Goal: Information Seeking & Learning: Check status

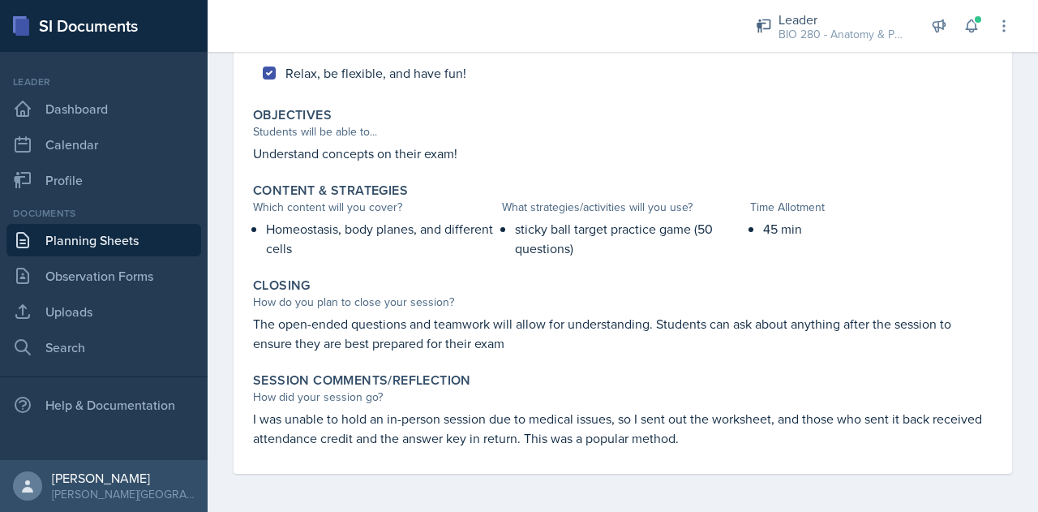
click at [118, 235] on link "Planning Sheets" at bounding box center [103, 240] width 195 height 32
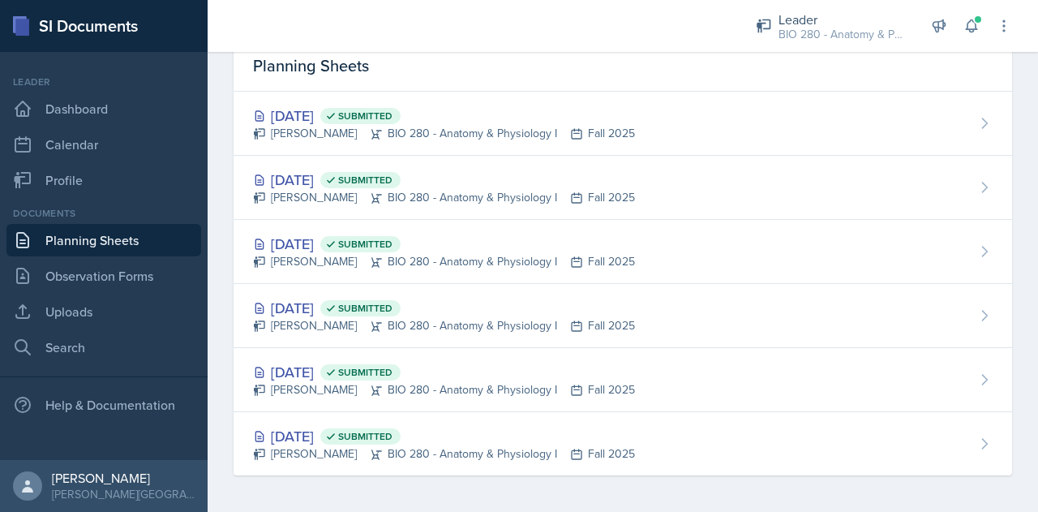
click at [985, 14] on div "Leader BIO 280 - Anatomy & Physiology I / Fall 2025 Leader BIO 280 - Anatomy & …" at bounding box center [872, 26] width 279 height 52
click at [967, 28] on icon at bounding box center [971, 26] width 11 height 12
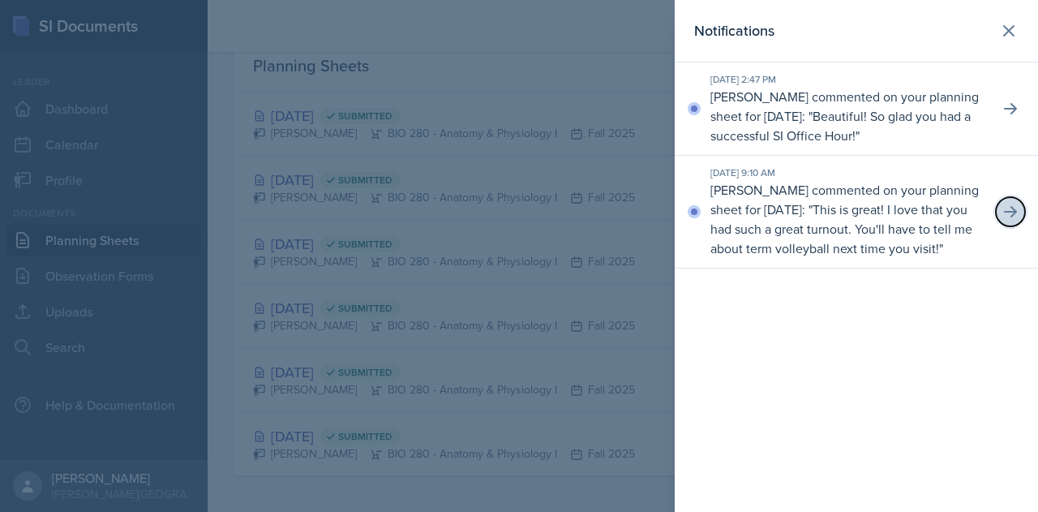
click at [1009, 220] on icon at bounding box center [1010, 212] width 16 height 16
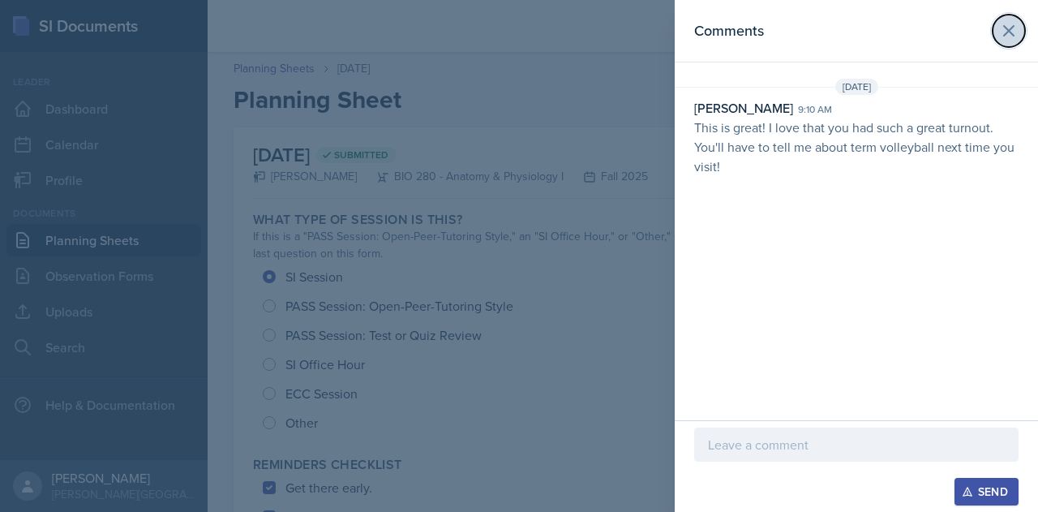
click at [1014, 39] on icon at bounding box center [1008, 30] width 19 height 19
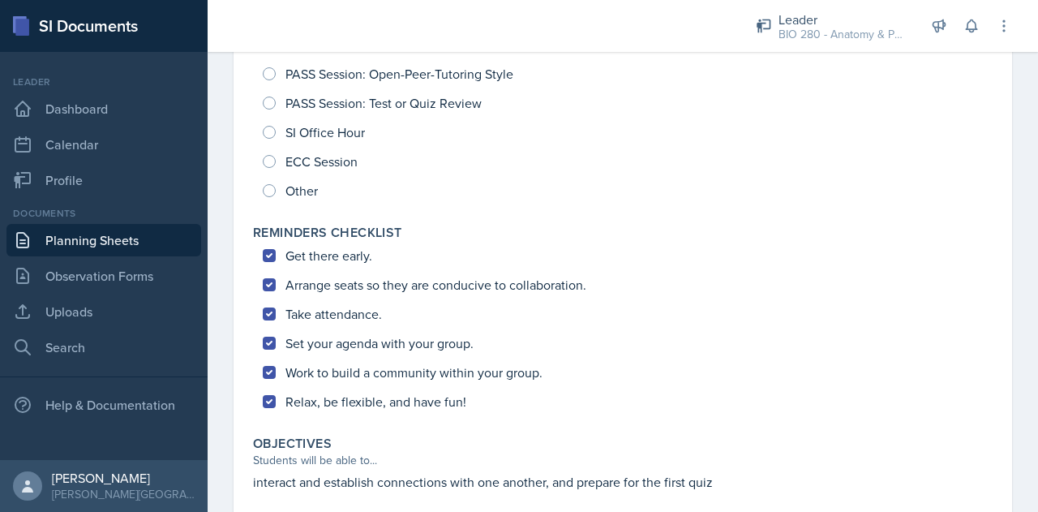
scroll to position [229, 0]
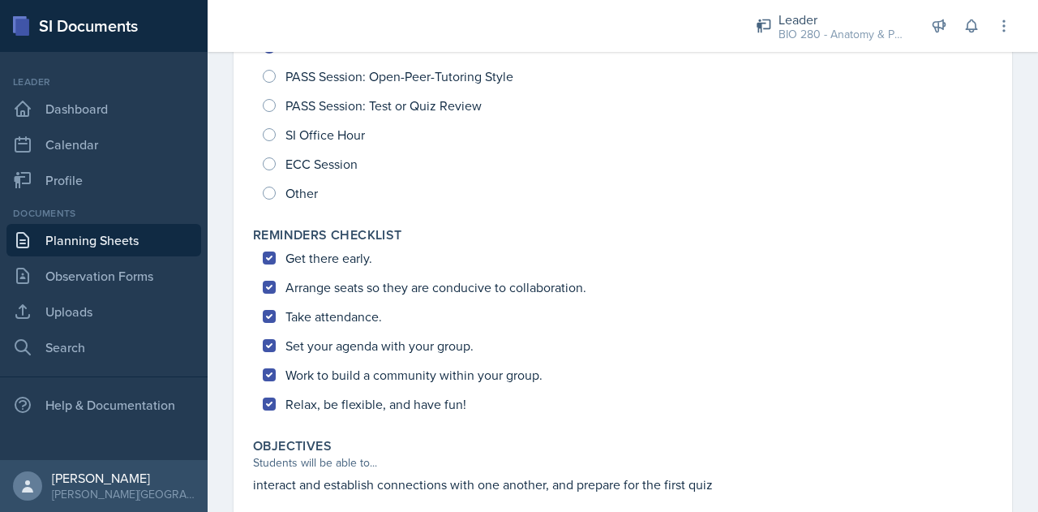
click at [84, 236] on link "Planning Sheets" at bounding box center [103, 240] width 195 height 32
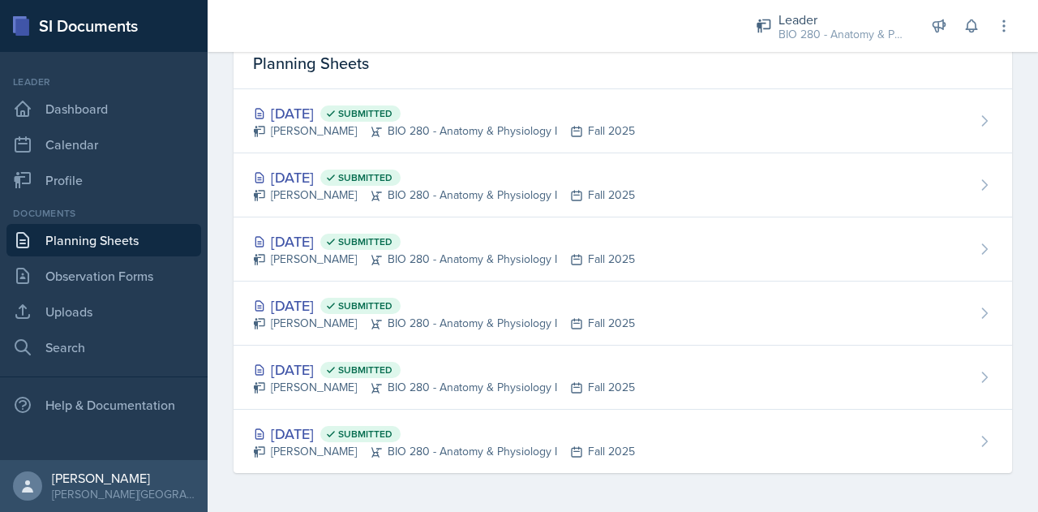
scroll to position [73, 0]
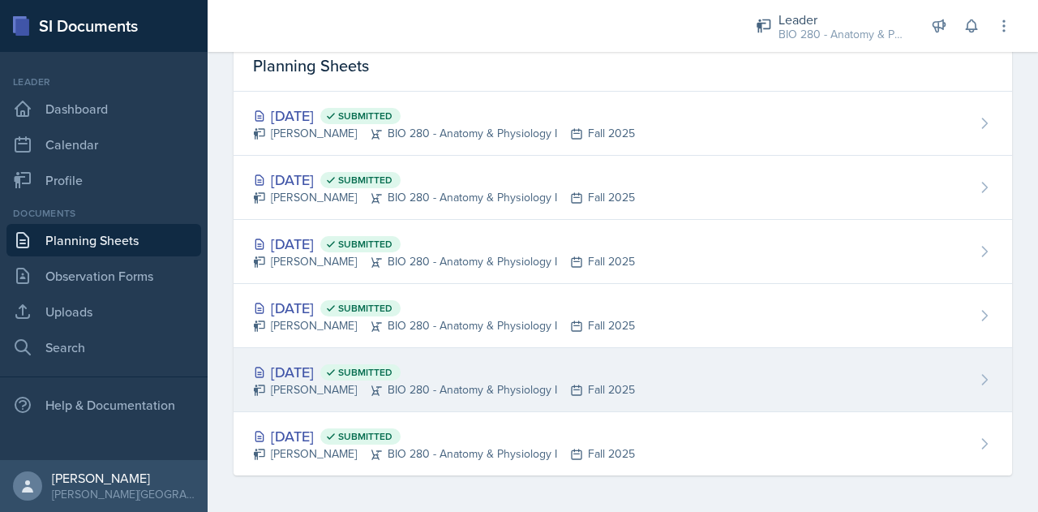
click at [361, 374] on div "[DATE] Submitted" at bounding box center [444, 372] width 382 height 22
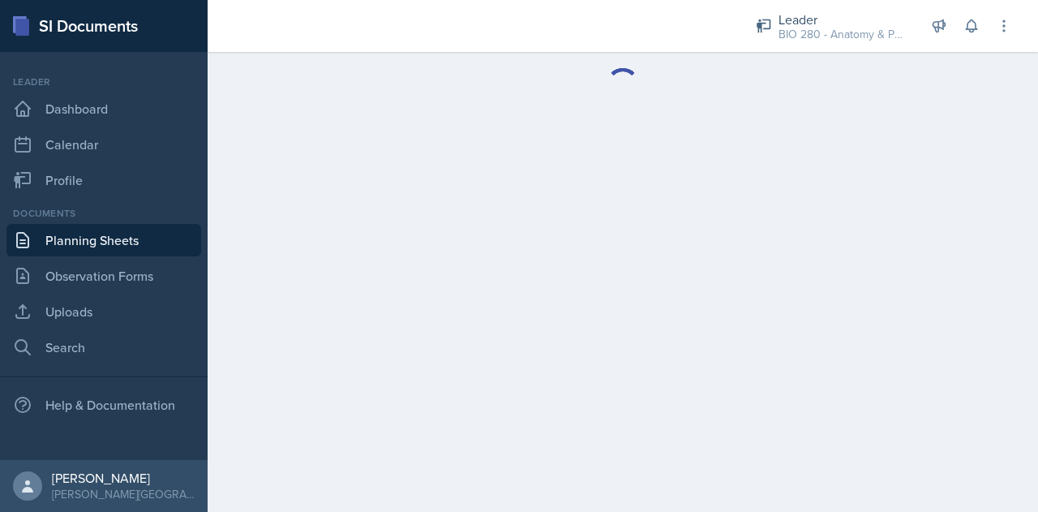
click at [361, 374] on main at bounding box center [623, 282] width 830 height 460
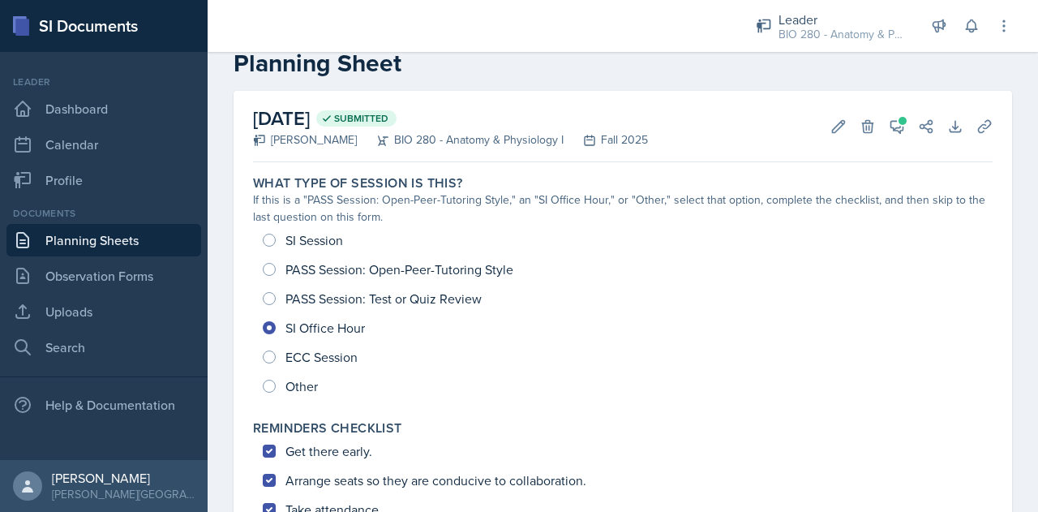
scroll to position [36, 0]
click at [887, 139] on button "View Comments" at bounding box center [896, 127] width 29 height 29
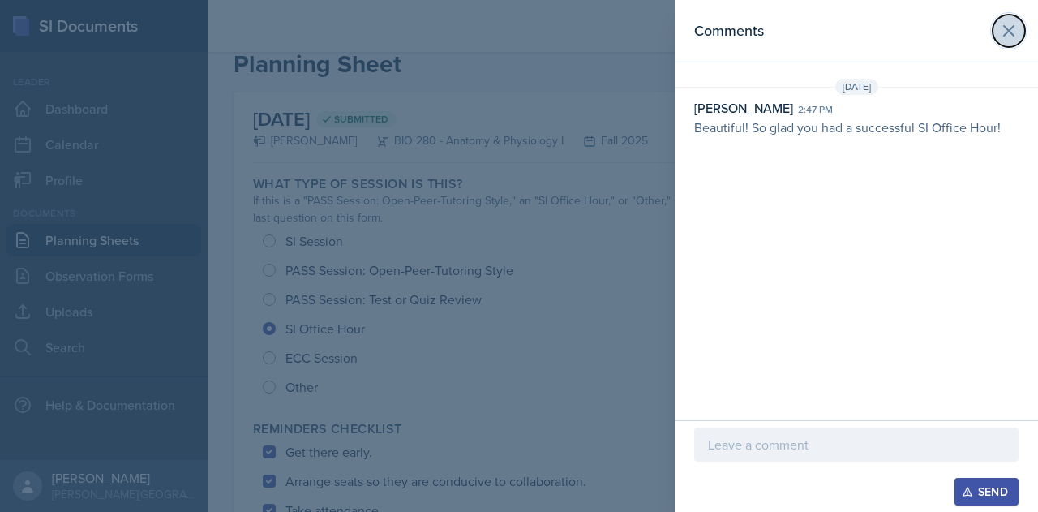
click at [1007, 32] on icon at bounding box center [1009, 31] width 10 height 10
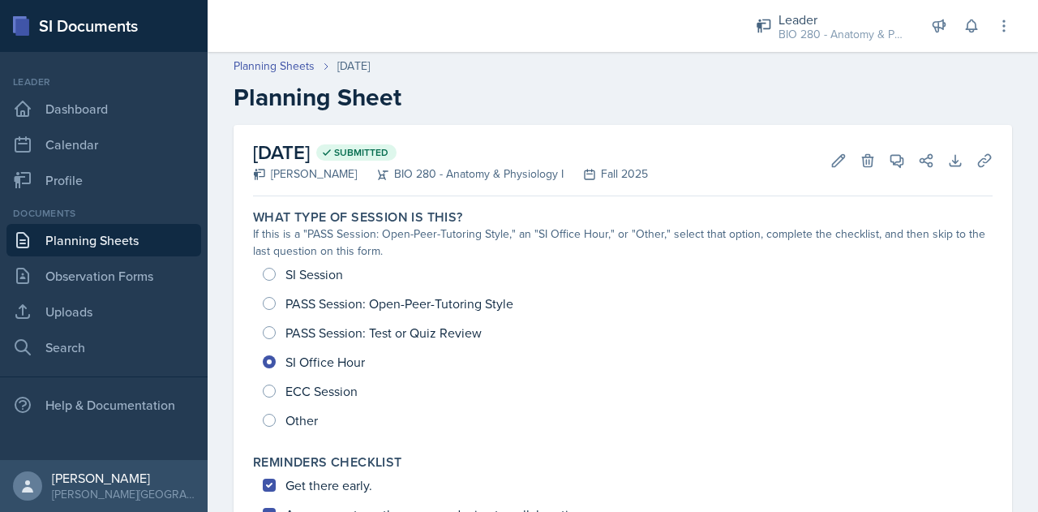
scroll to position [0, 0]
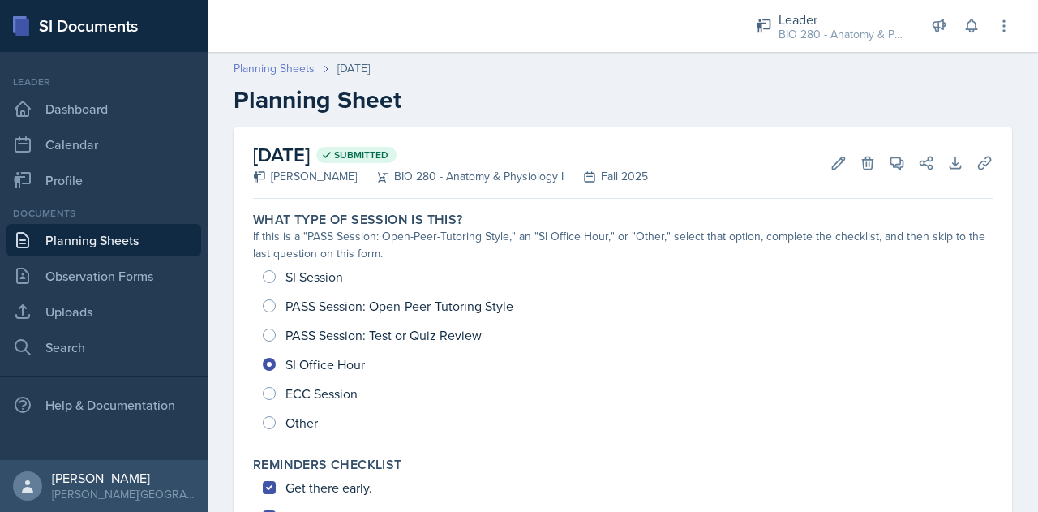
click at [259, 66] on link "Planning Sheets" at bounding box center [274, 68] width 81 height 17
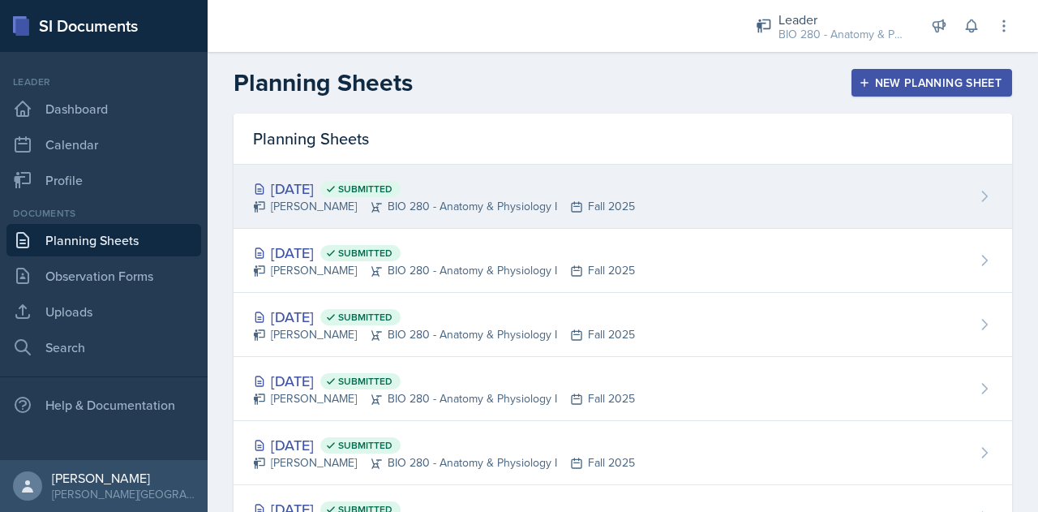
click at [339, 196] on div "[DATE] Submitted" at bounding box center [444, 189] width 382 height 22
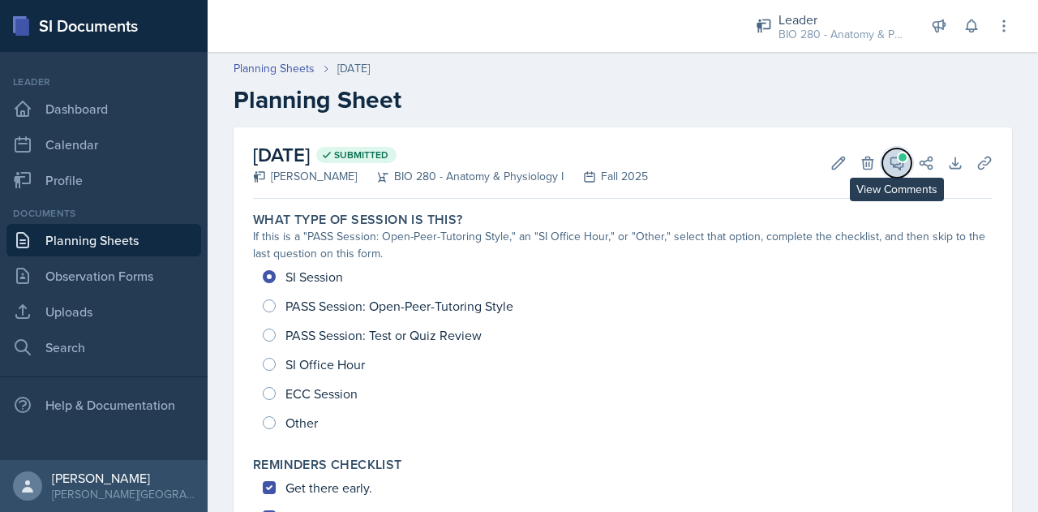
click at [882, 171] on button "View Comments" at bounding box center [896, 162] width 29 height 29
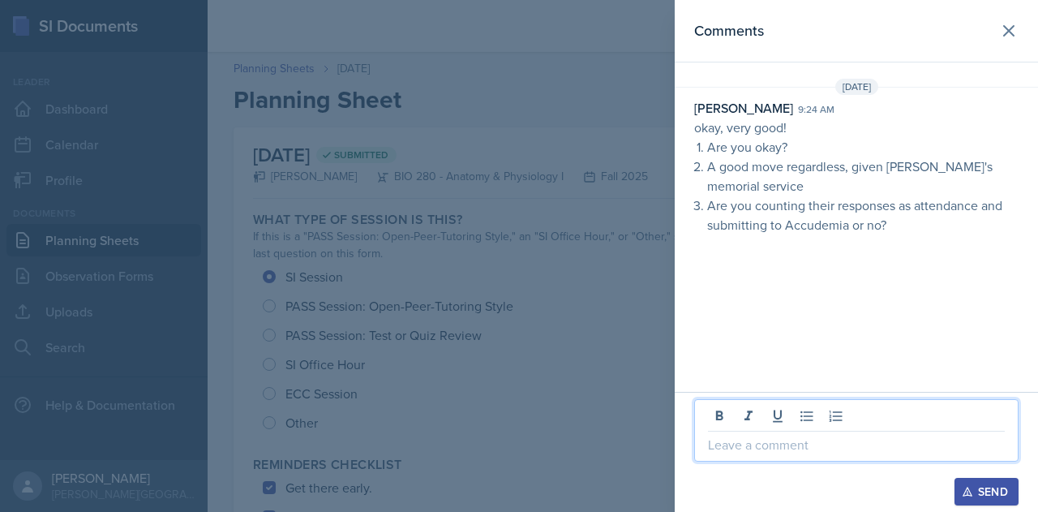
click at [791, 447] on p at bounding box center [856, 444] width 297 height 19
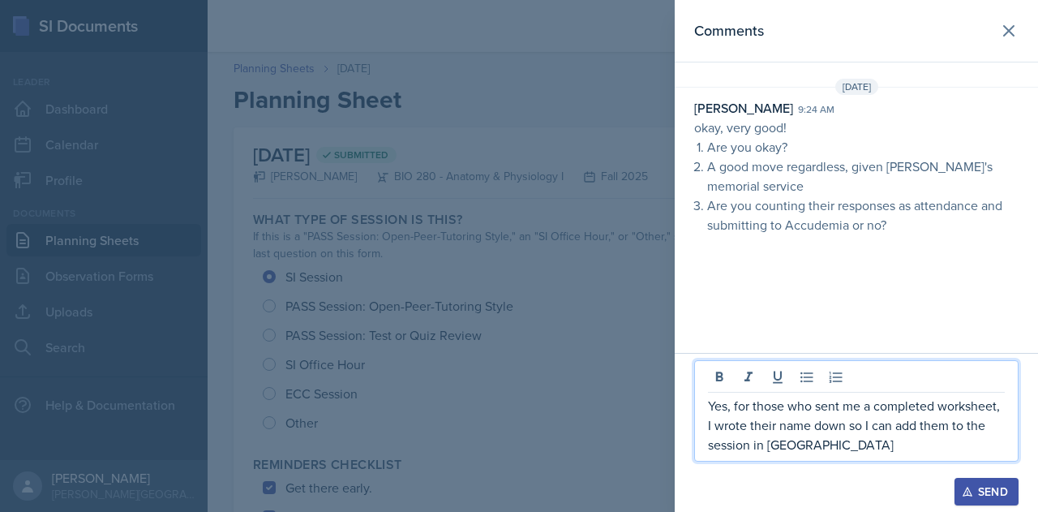
click at [989, 487] on div "Send" at bounding box center [986, 491] width 43 height 13
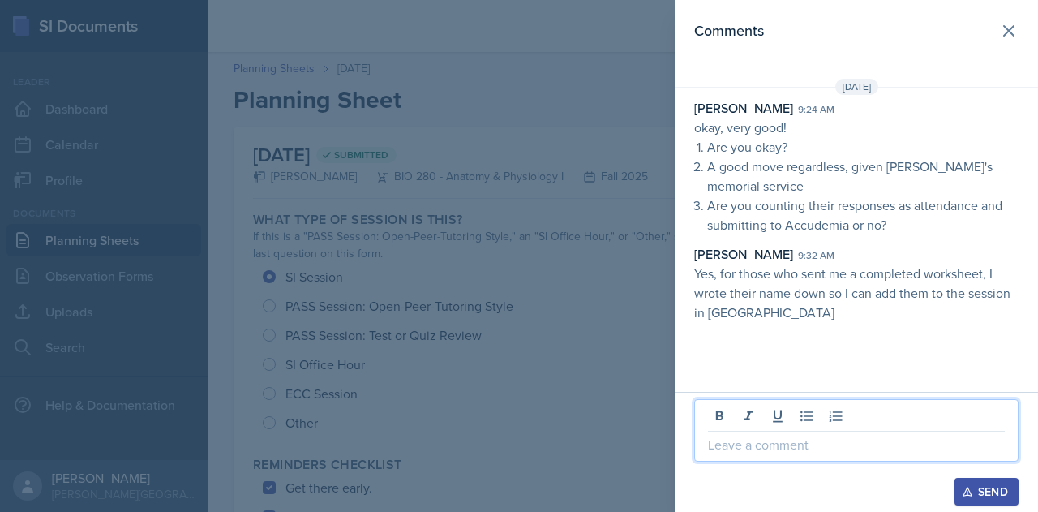
click at [783, 440] on p at bounding box center [856, 444] width 297 height 19
click at [1013, 41] on button at bounding box center [1008, 31] width 32 height 32
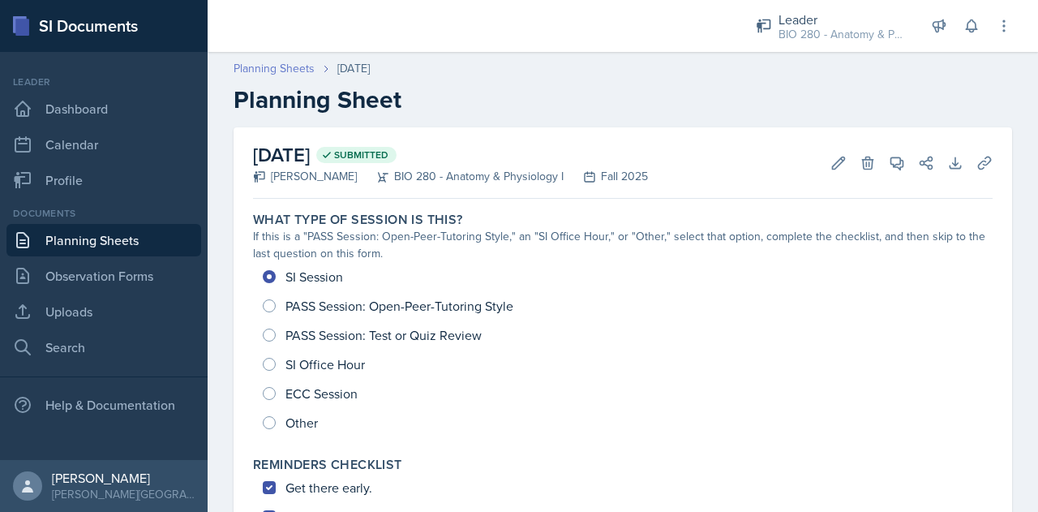
click at [284, 69] on link "Planning Sheets" at bounding box center [274, 68] width 81 height 17
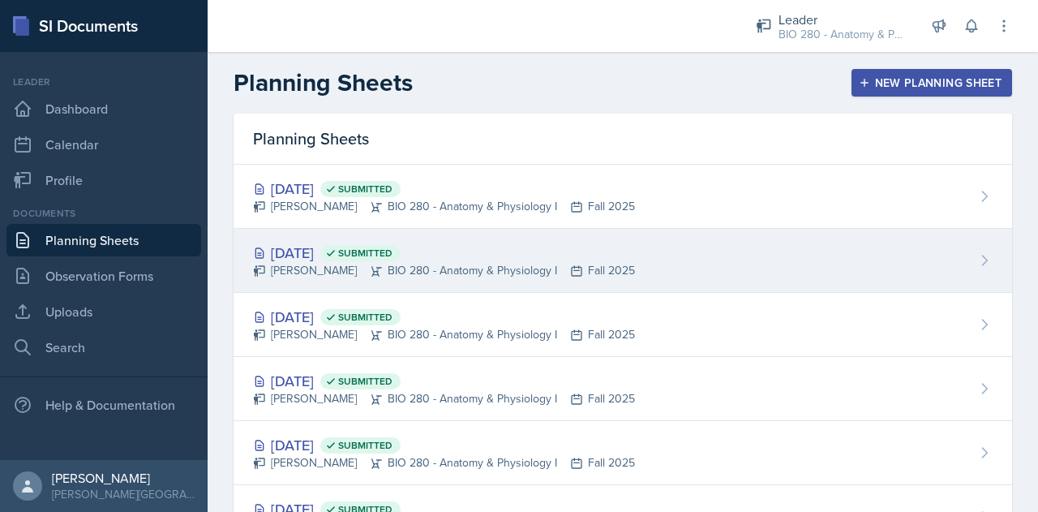
click at [341, 264] on div "[PERSON_NAME] BIO 280 - Anatomy & Physiology I Fall 2025" at bounding box center [444, 270] width 382 height 17
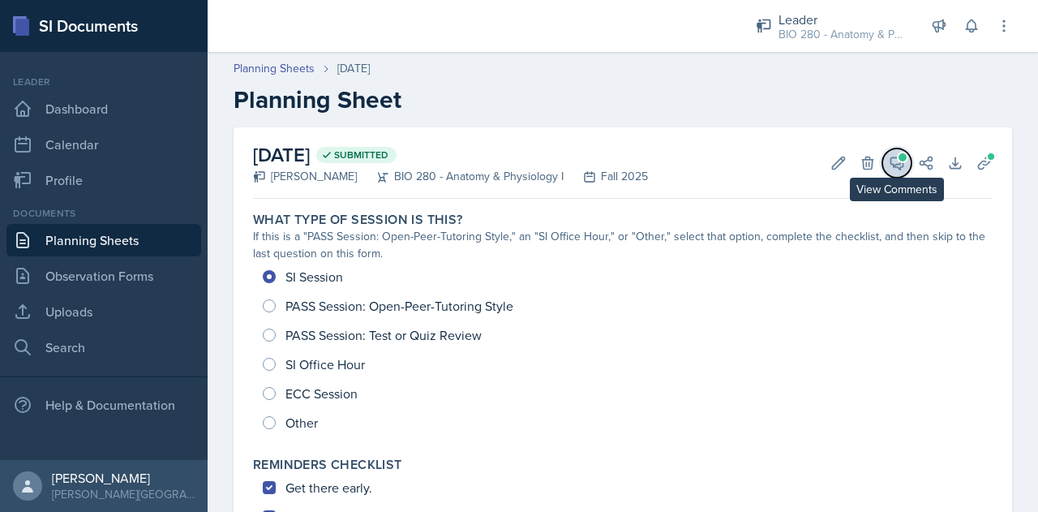
click at [898, 156] on span at bounding box center [902, 157] width 8 height 8
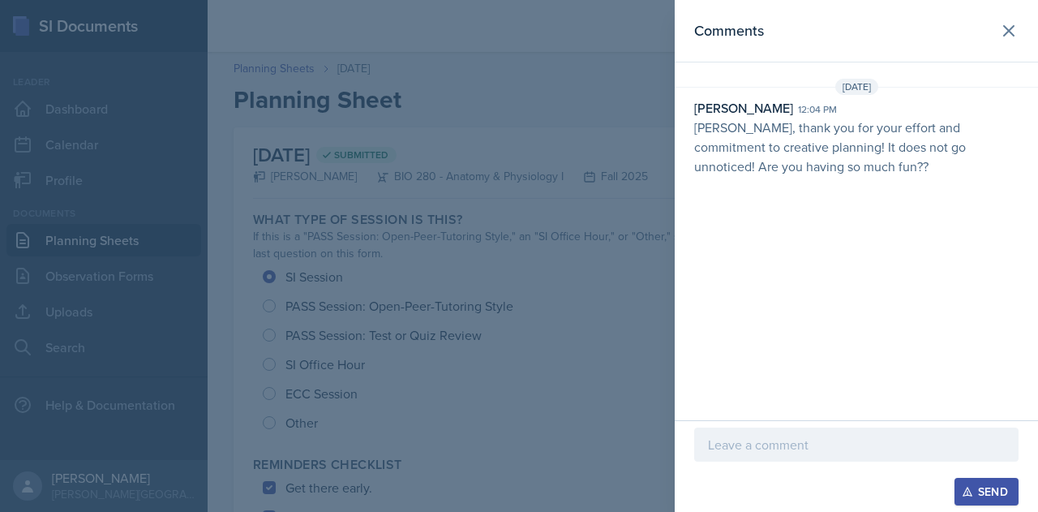
click at [522, 366] on div at bounding box center [519, 256] width 1038 height 512
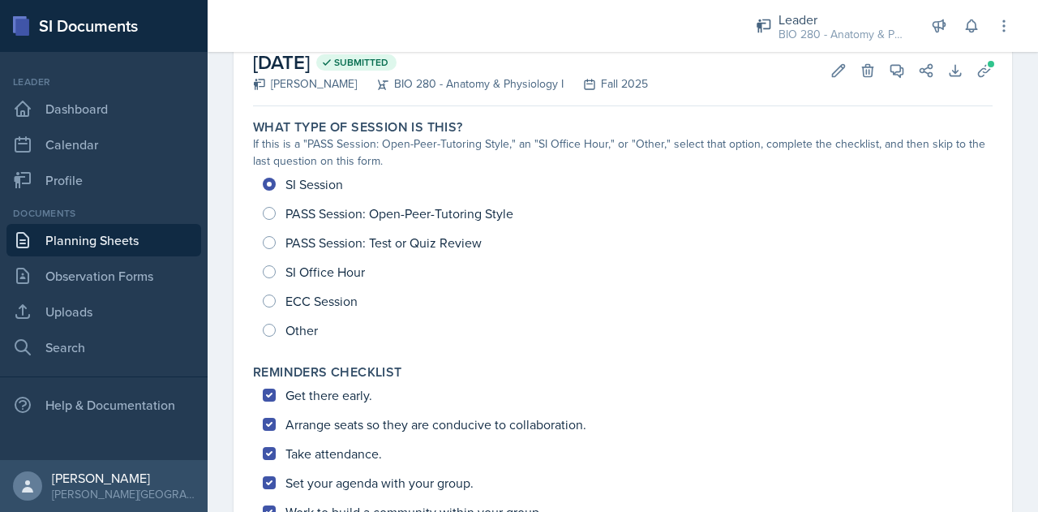
scroll to position [43, 0]
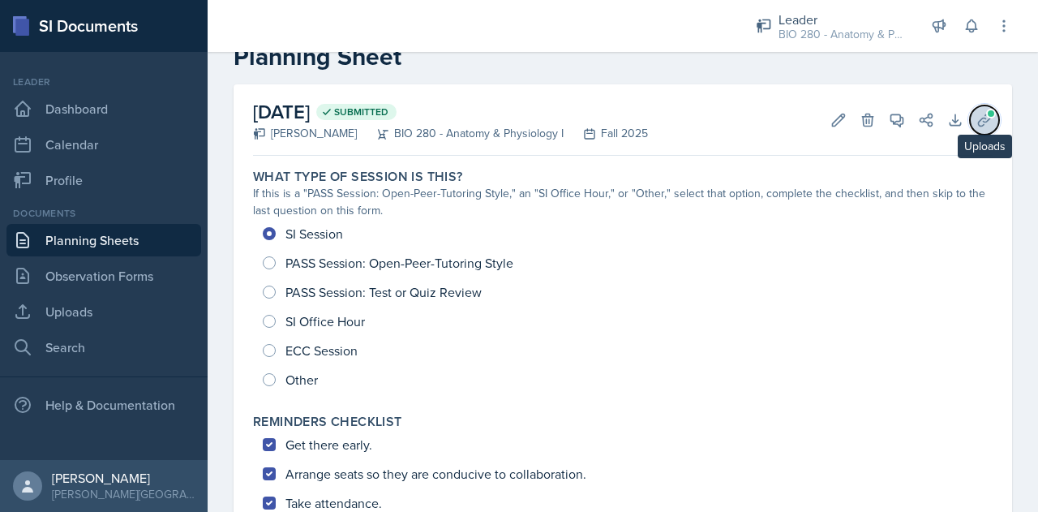
click at [986, 115] on span at bounding box center [991, 114] width 10 height 10
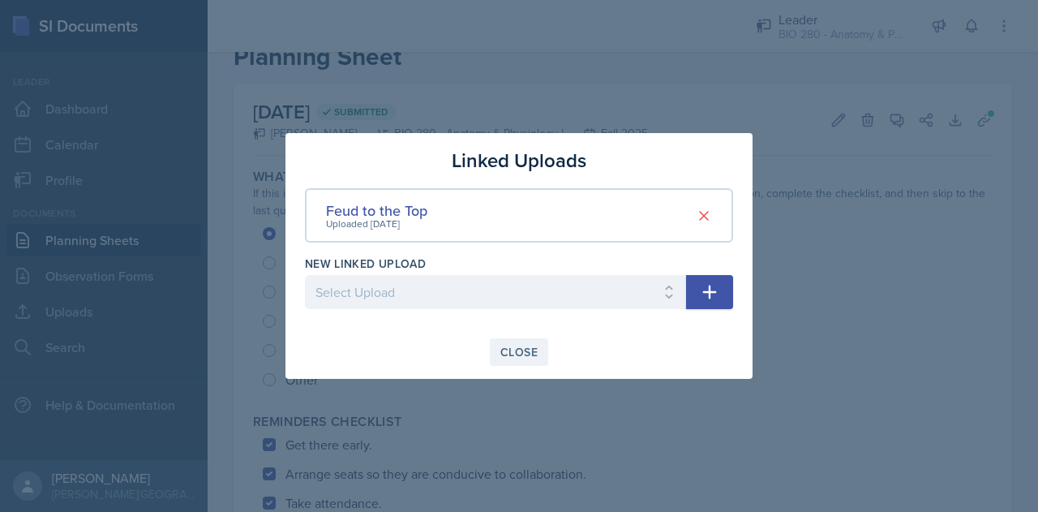
click at [505, 360] on button "Close" at bounding box center [519, 352] width 58 height 28
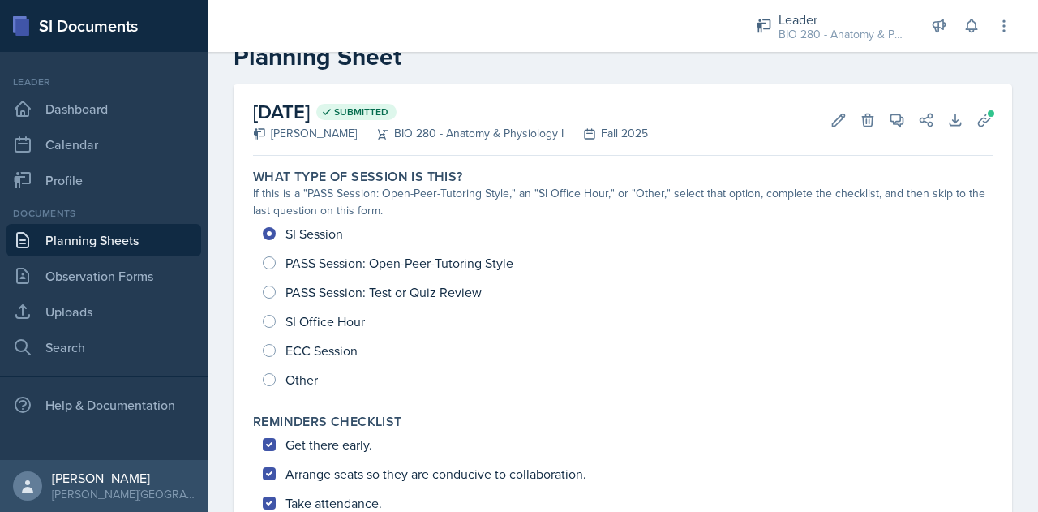
click at [89, 239] on link "Planning Sheets" at bounding box center [103, 240] width 195 height 32
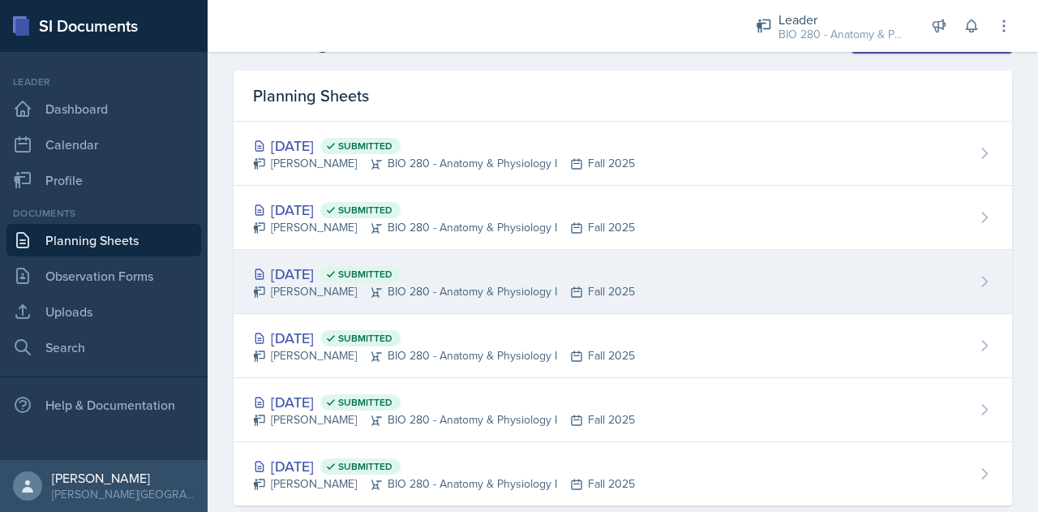
click at [512, 301] on div "[DATE] Submitted [PERSON_NAME] BIO 280 - Anatomy & Physiology I Fall 2025" at bounding box center [623, 282] width 778 height 64
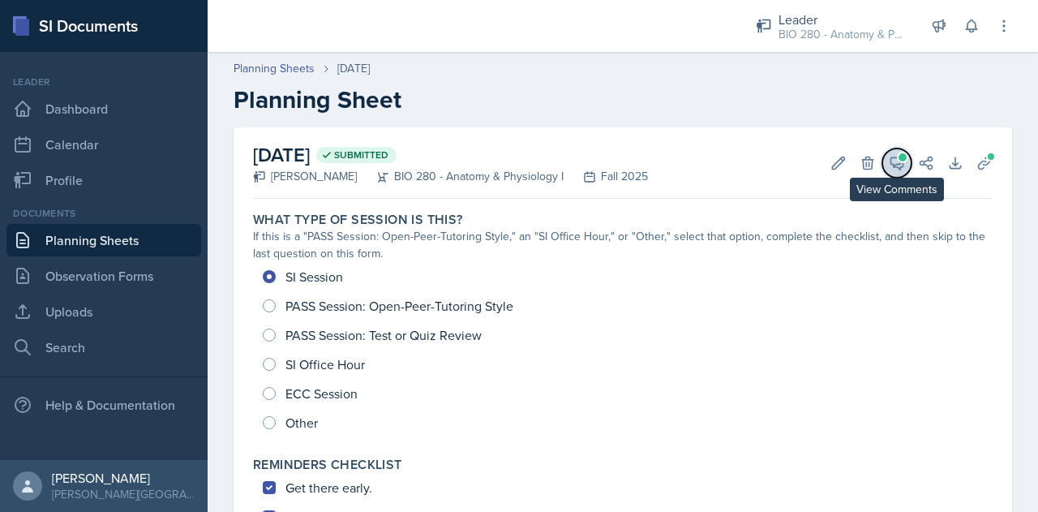
click at [889, 159] on icon at bounding box center [897, 163] width 16 height 16
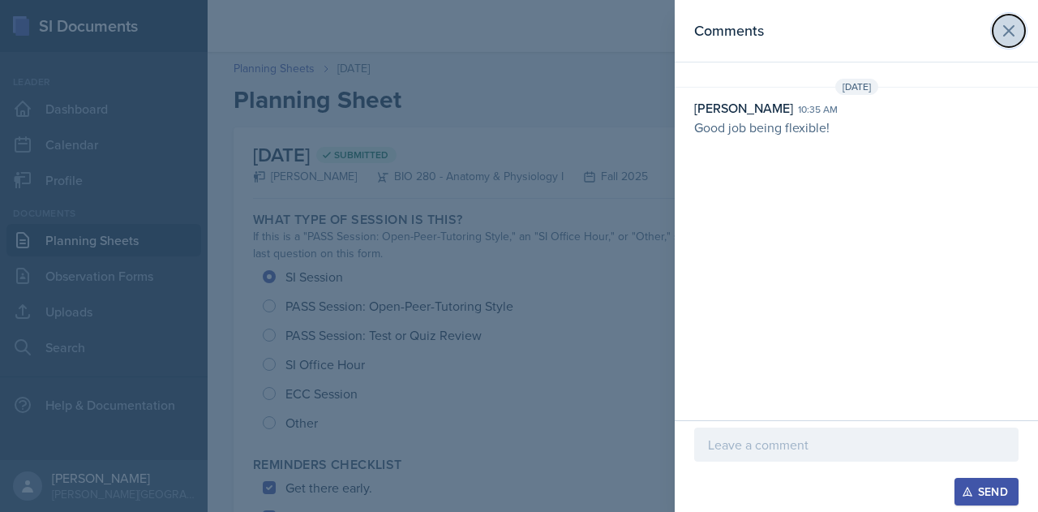
click at [1010, 22] on icon at bounding box center [1008, 30] width 19 height 19
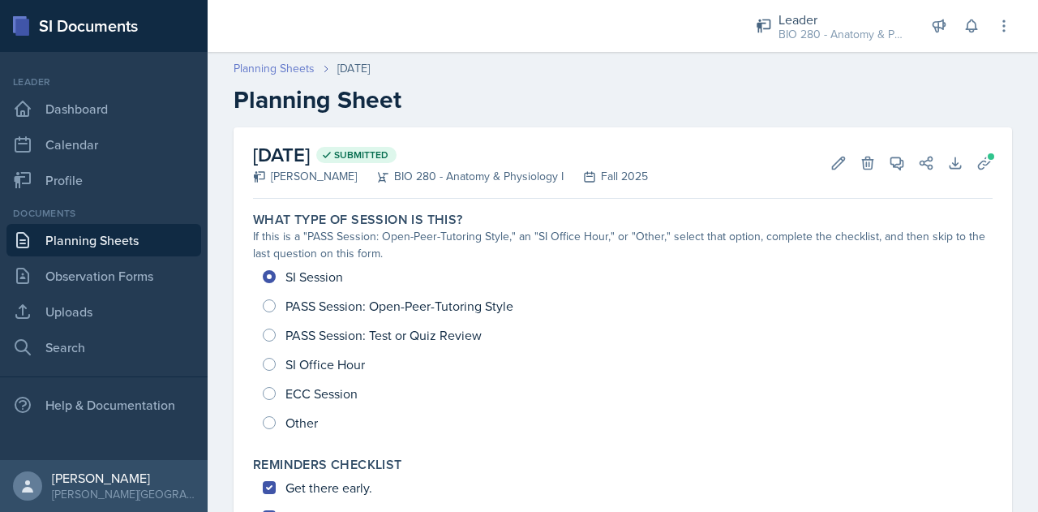
click at [255, 66] on link "Planning Sheets" at bounding box center [274, 68] width 81 height 17
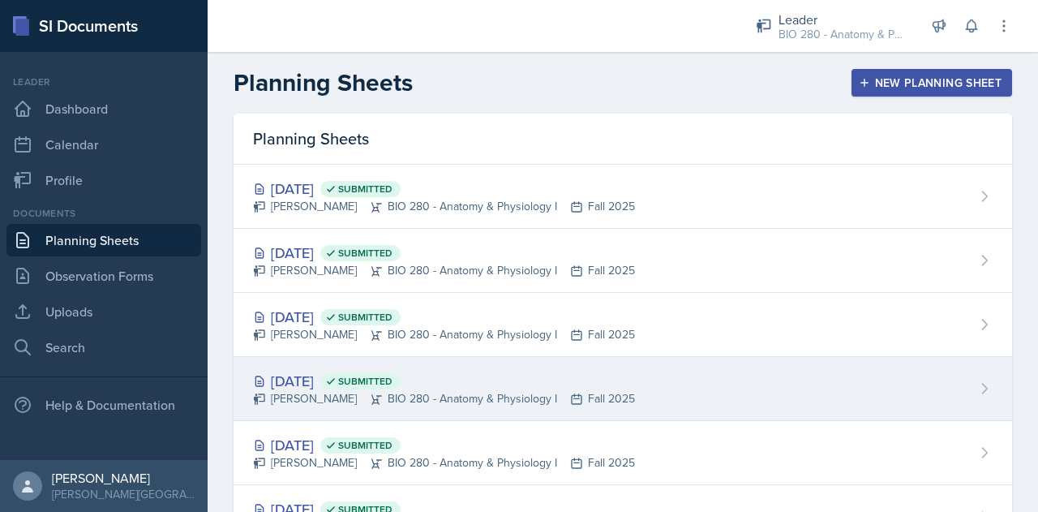
click at [297, 385] on div "[DATE] Submitted" at bounding box center [444, 381] width 382 height 22
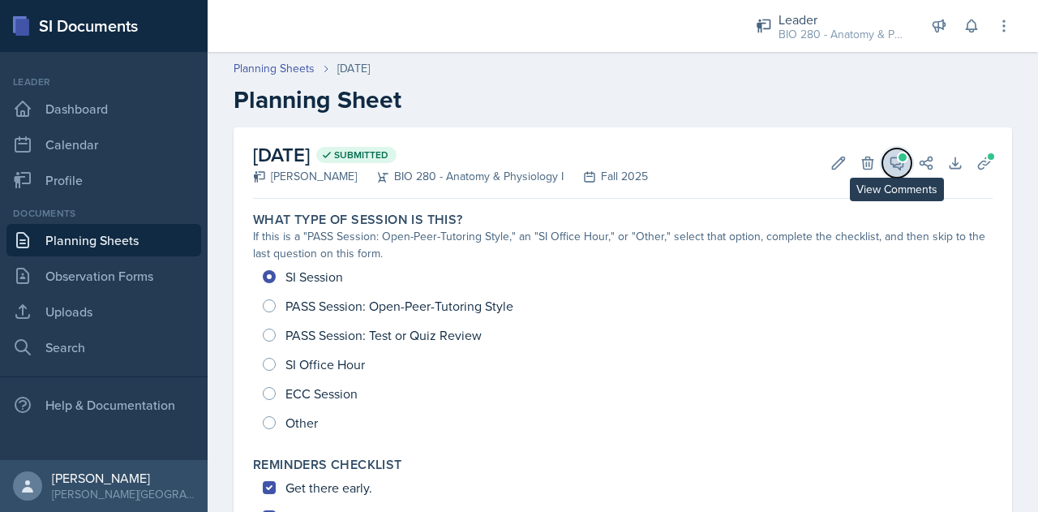
click at [894, 159] on button "View Comments" at bounding box center [896, 162] width 29 height 29
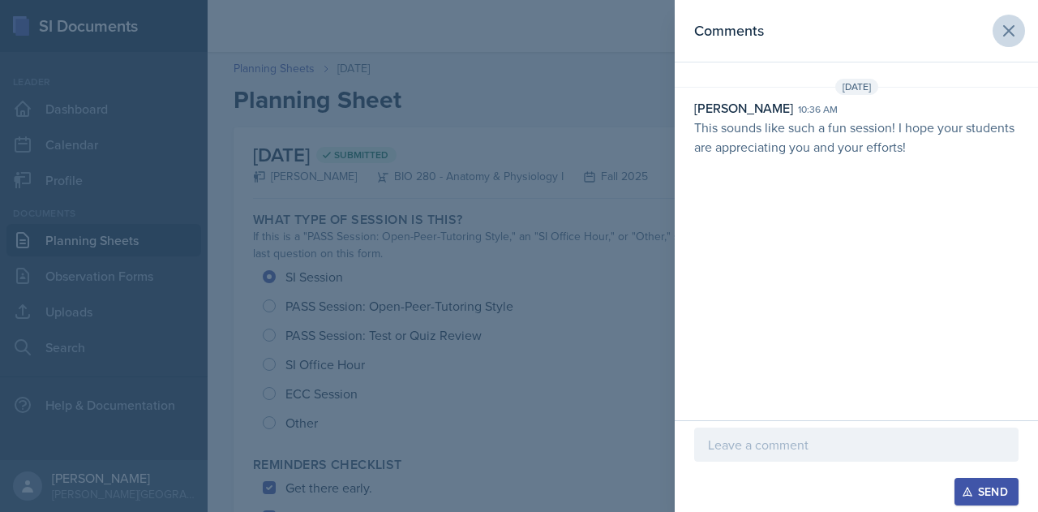
drag, startPoint x: 1004, startPoint y: 62, endPoint x: 1007, endPoint y: 41, distance: 21.3
click at [1007, 41] on div "Comments [DATE] [PERSON_NAME] 10:36 am This sounds like such a fun session! I h…" at bounding box center [856, 210] width 363 height 420
click at [1007, 41] on button at bounding box center [1008, 31] width 32 height 32
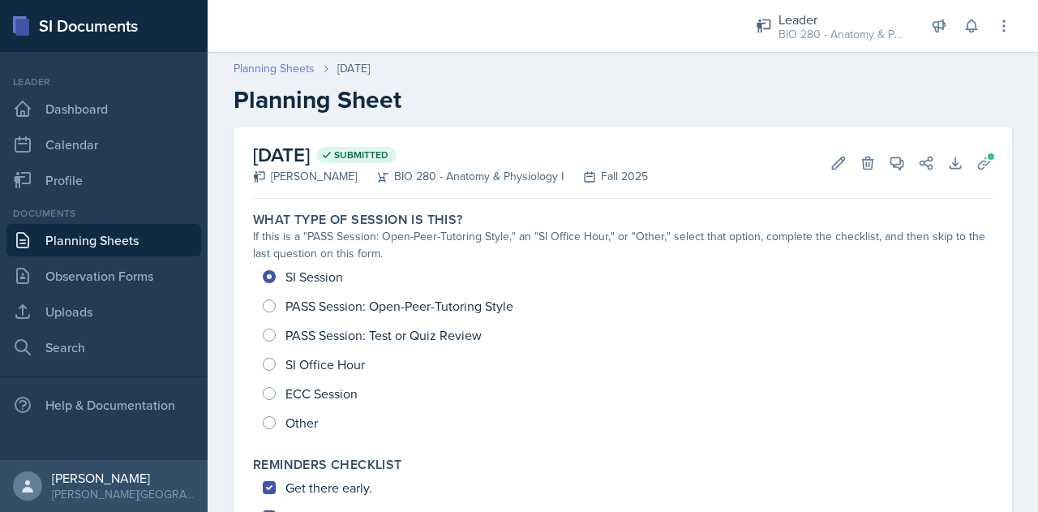
click at [298, 75] on link "Planning Sheets" at bounding box center [274, 68] width 81 height 17
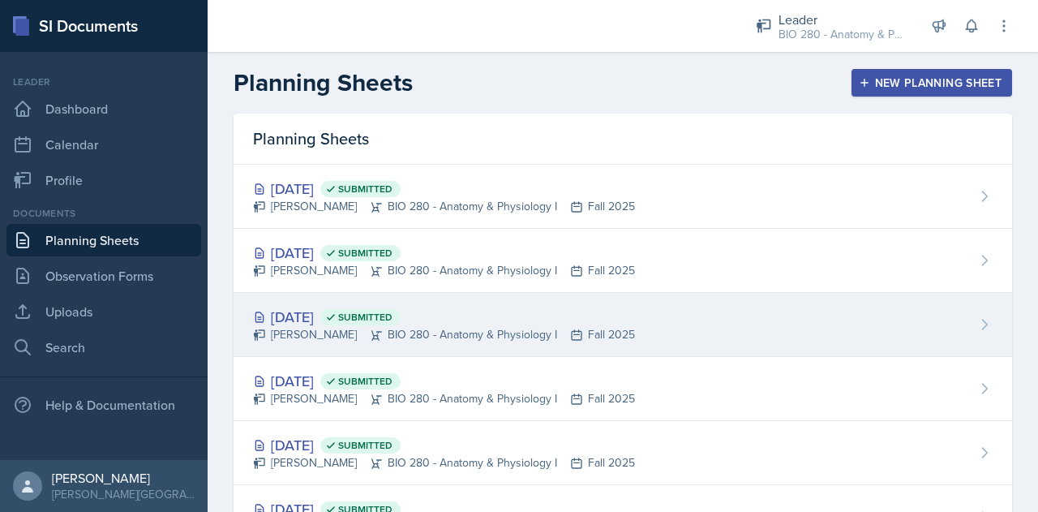
scroll to position [73, 0]
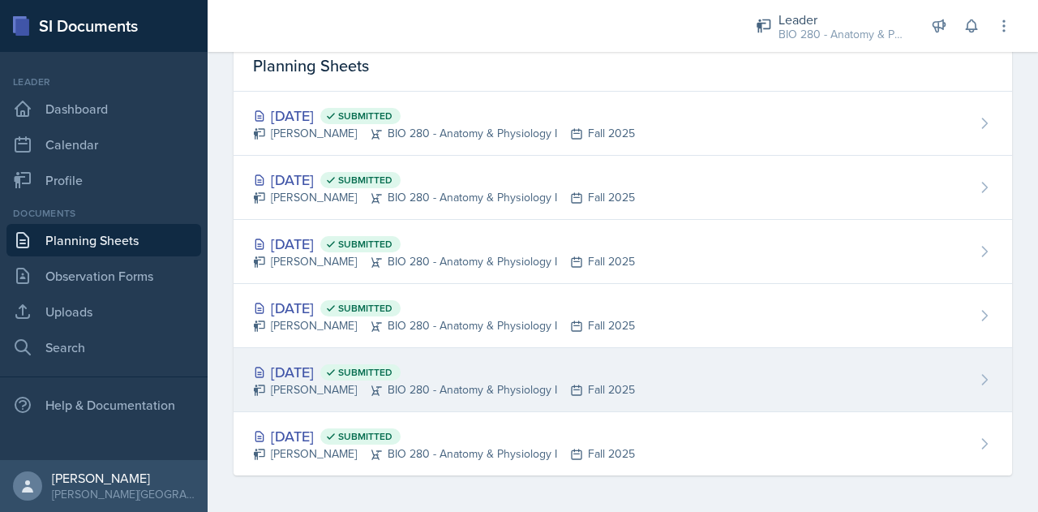
click at [425, 396] on div "[DATE] Submitted [PERSON_NAME] BIO 280 - Anatomy & Physiology I Fall 2025" at bounding box center [623, 380] width 778 height 64
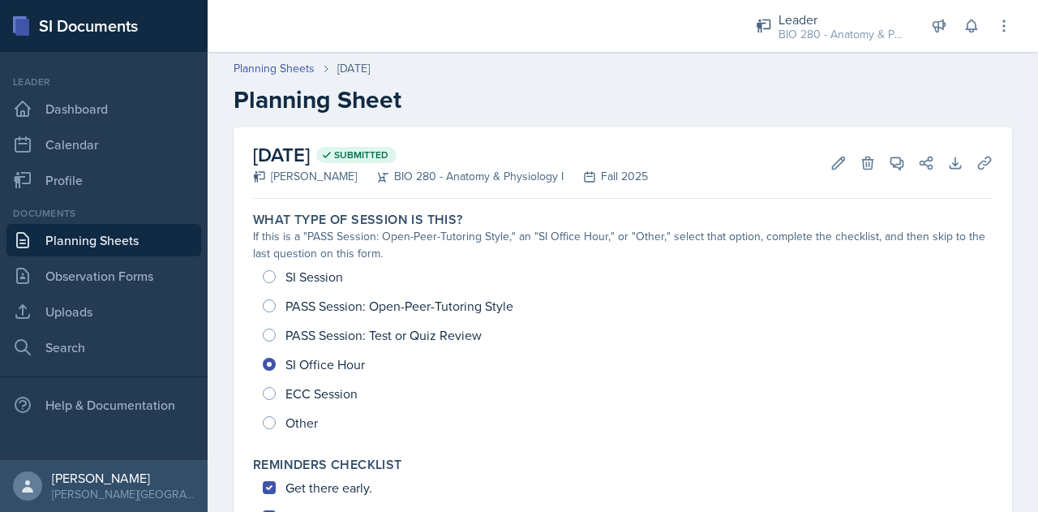
click at [102, 238] on link "Planning Sheets" at bounding box center [103, 240] width 195 height 32
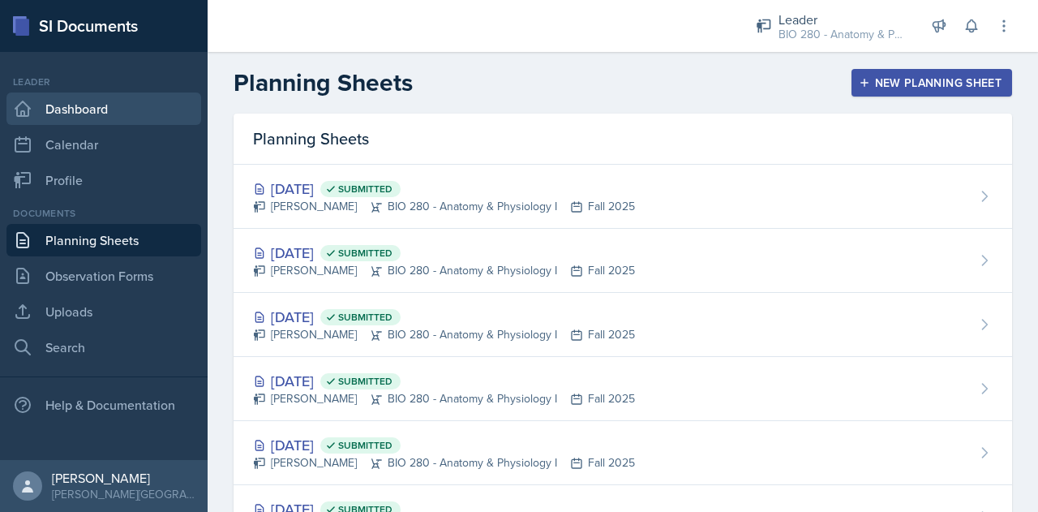
click at [59, 106] on link "Dashboard" at bounding box center [103, 108] width 195 height 32
